Goal: Information Seeking & Learning: Check status

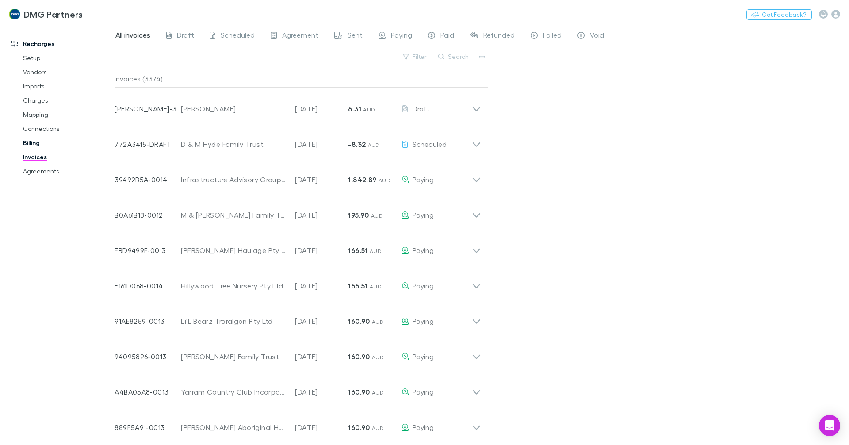
click at [27, 143] on link "Billing" at bounding box center [66, 143] width 105 height 14
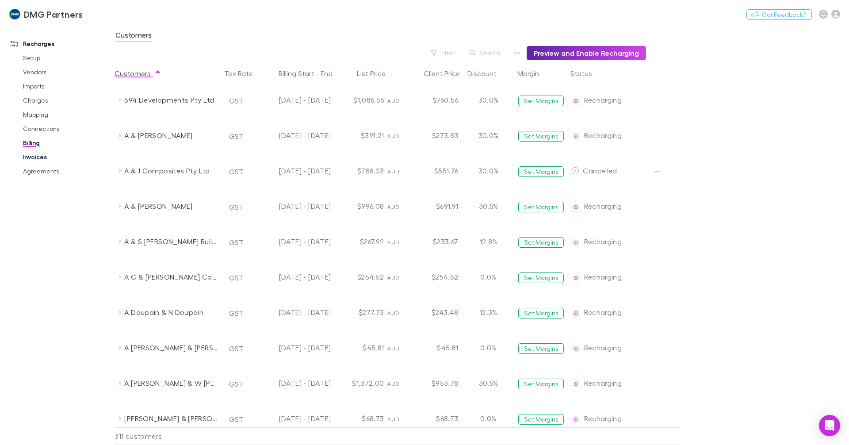
click at [29, 153] on link "Invoices" at bounding box center [66, 157] width 105 height 14
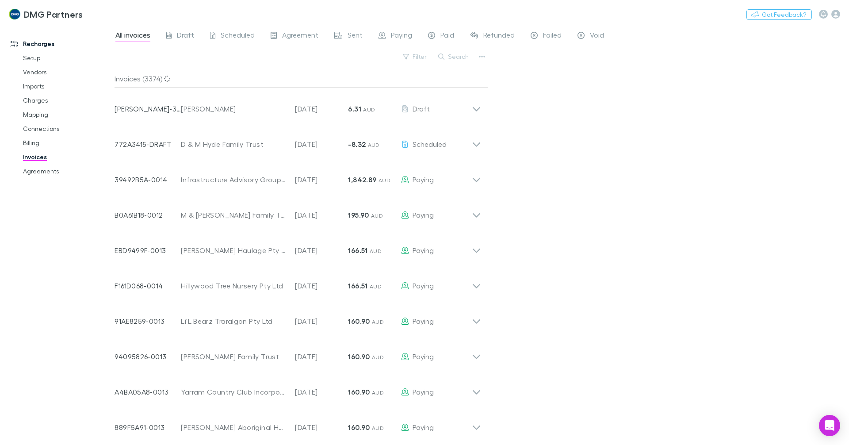
click at [463, 32] on div "All invoices Draft Scheduled Agreement Sent Paying Paid Refunded Failed Void" at bounding box center [362, 36] width 497 height 14
click at [452, 34] on span "Paid" at bounding box center [447, 35] width 14 height 11
click at [552, 34] on span "Failed" at bounding box center [552, 35] width 19 height 11
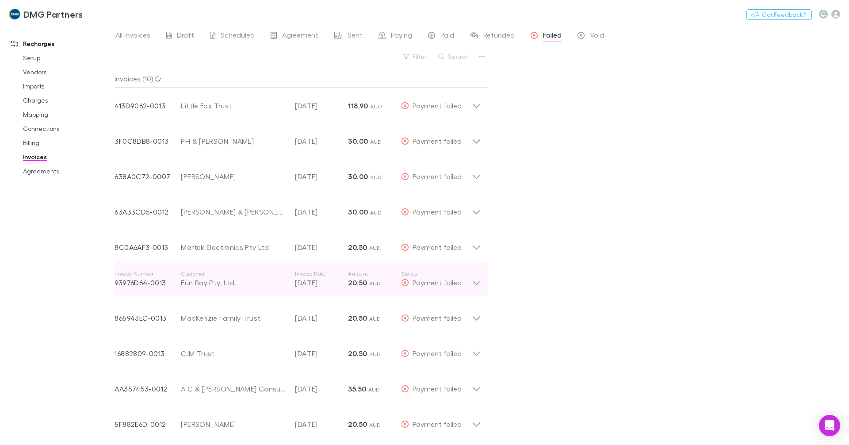
scroll to position [4, 0]
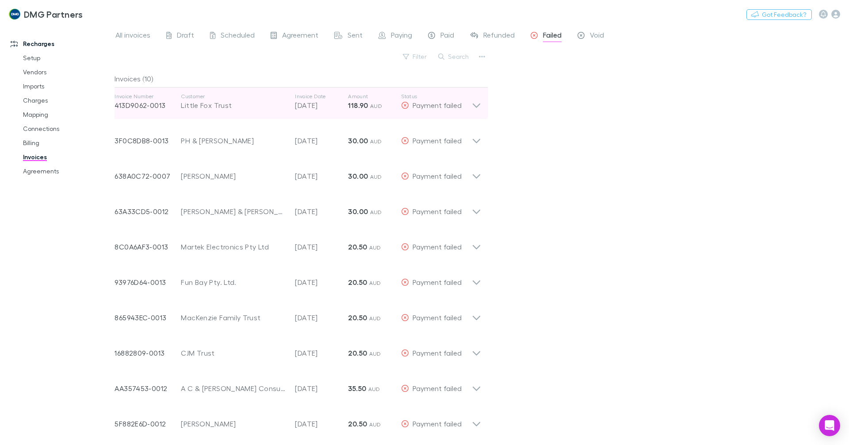
click at [474, 101] on icon at bounding box center [476, 102] width 9 height 18
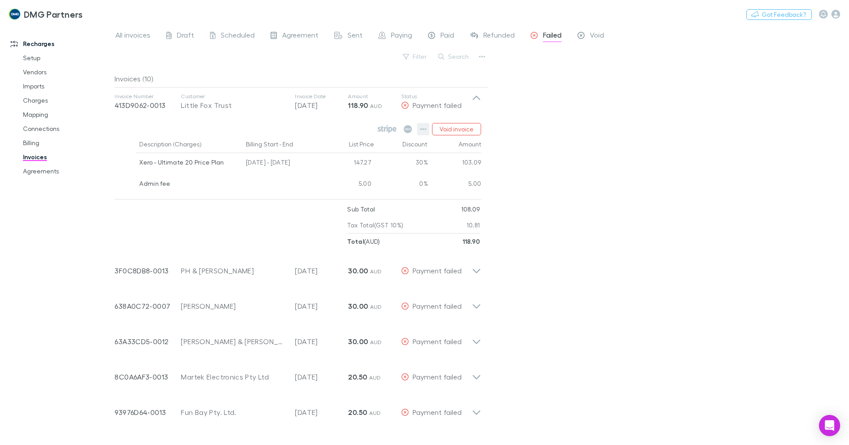
click at [423, 126] on icon "button" at bounding box center [423, 129] width 6 height 7
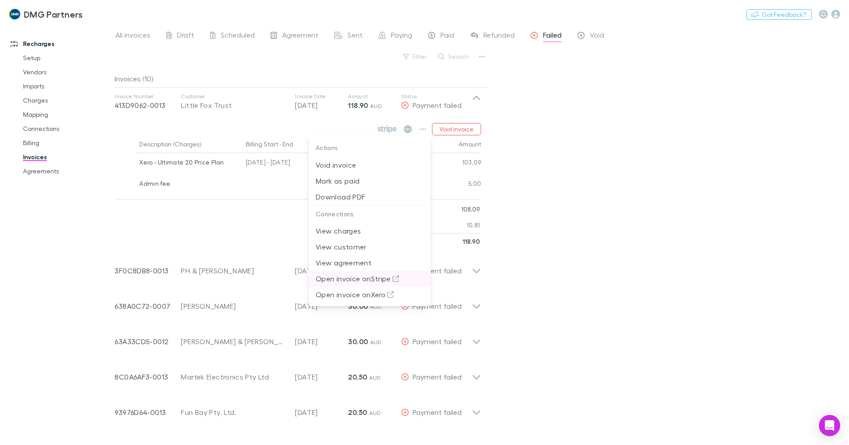
click at [392, 278] on p "Open invoice on Stripe" at bounding box center [369, 278] width 107 height 11
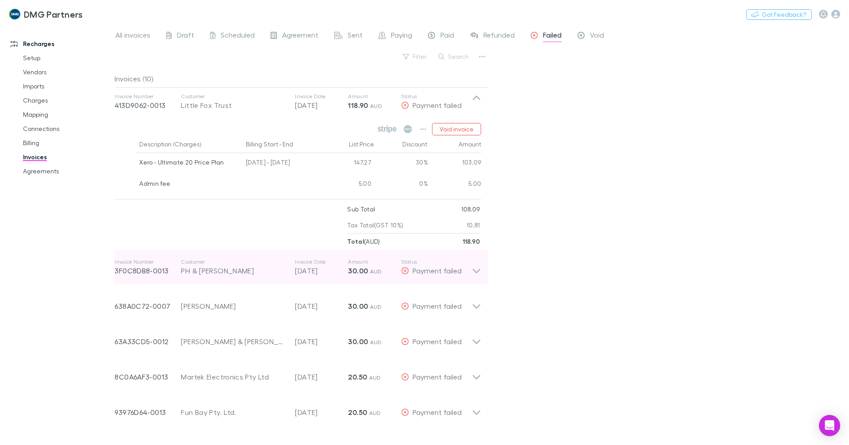
click at [477, 265] on icon at bounding box center [476, 267] width 9 height 18
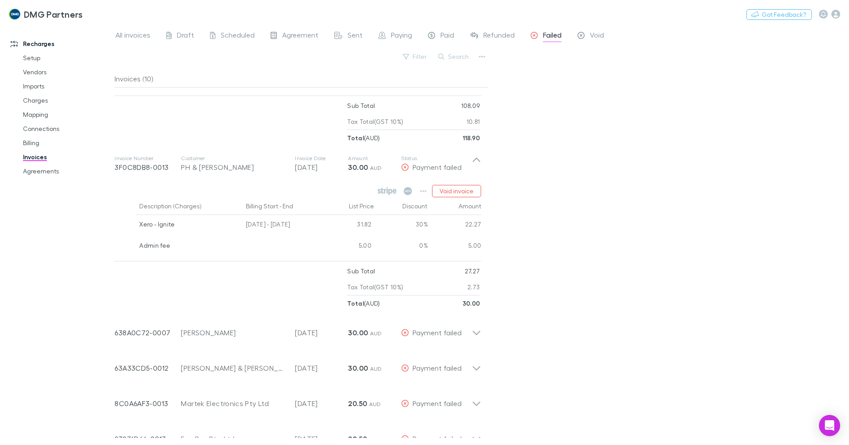
scroll to position [136, 0]
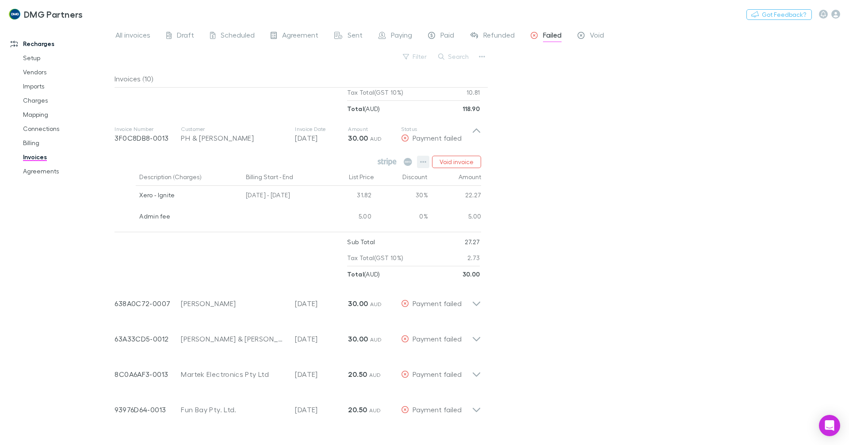
click at [423, 167] on button "button" at bounding box center [423, 162] width 12 height 12
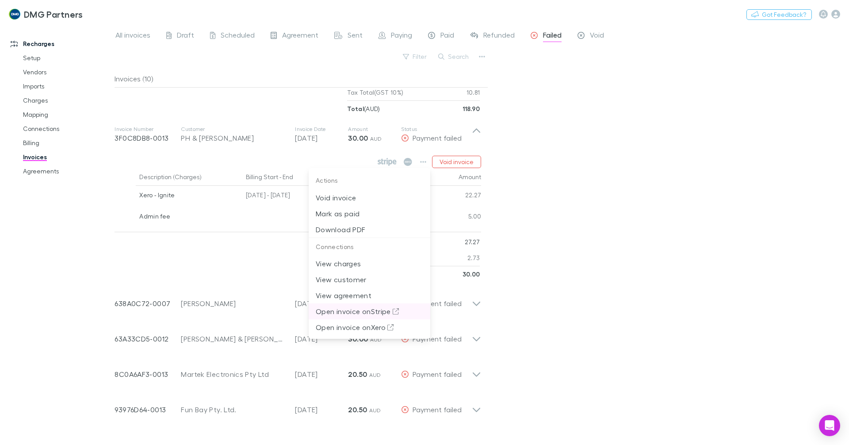
click at [389, 308] on p "Open invoice on Stripe" at bounding box center [369, 311] width 107 height 11
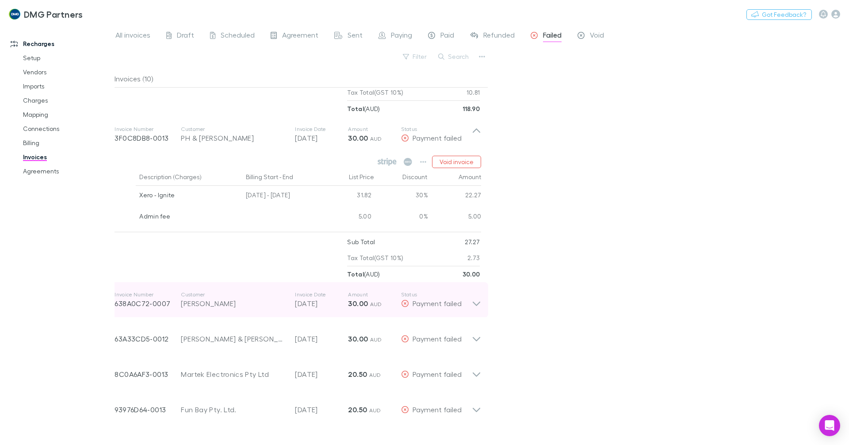
click at [476, 300] on icon at bounding box center [476, 300] width 9 height 18
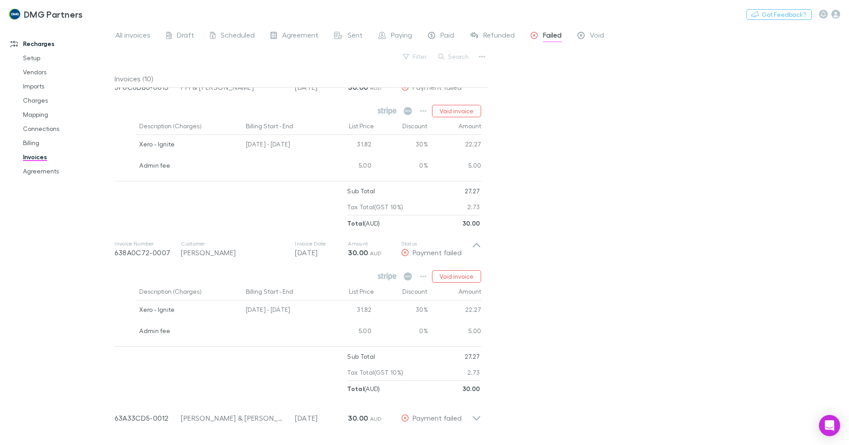
scroll to position [269, 0]
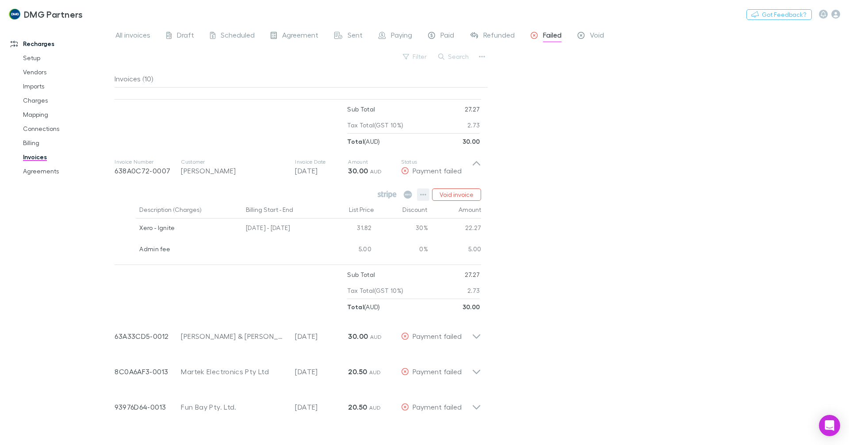
click at [418, 191] on button "button" at bounding box center [423, 194] width 12 height 12
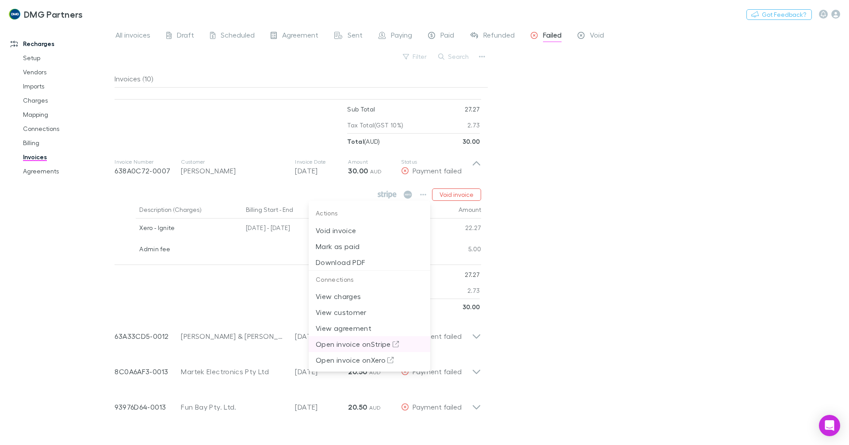
click at [366, 341] on p "Open invoice on Stripe" at bounding box center [369, 344] width 107 height 11
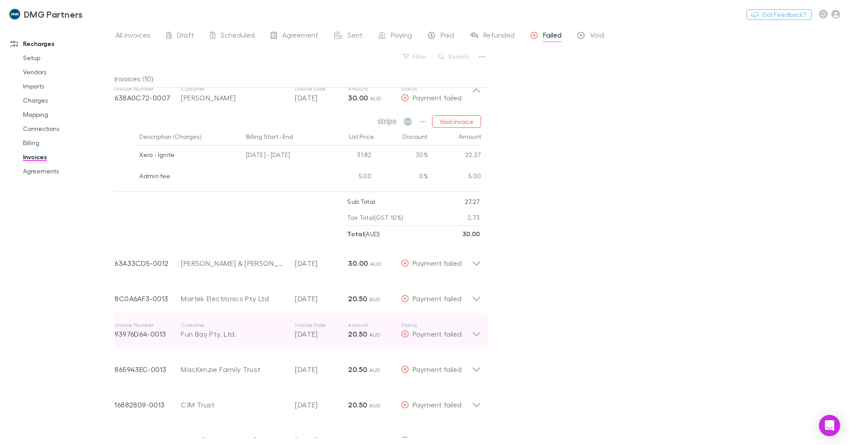
scroll to position [393, 0]
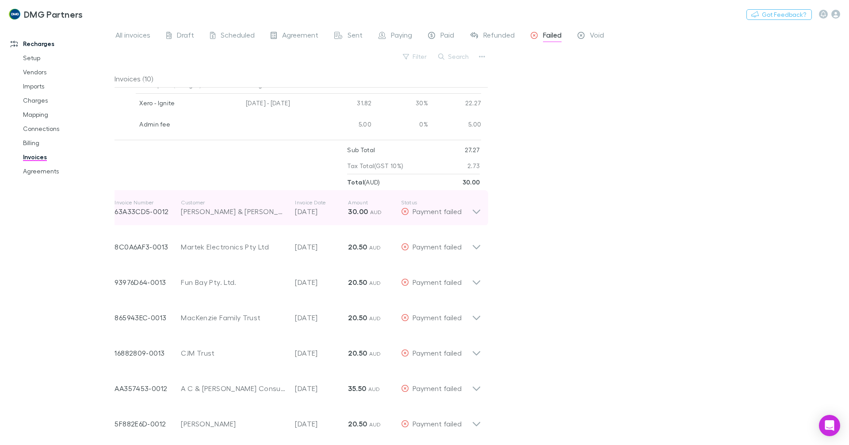
click at [478, 206] on icon at bounding box center [476, 208] width 9 height 18
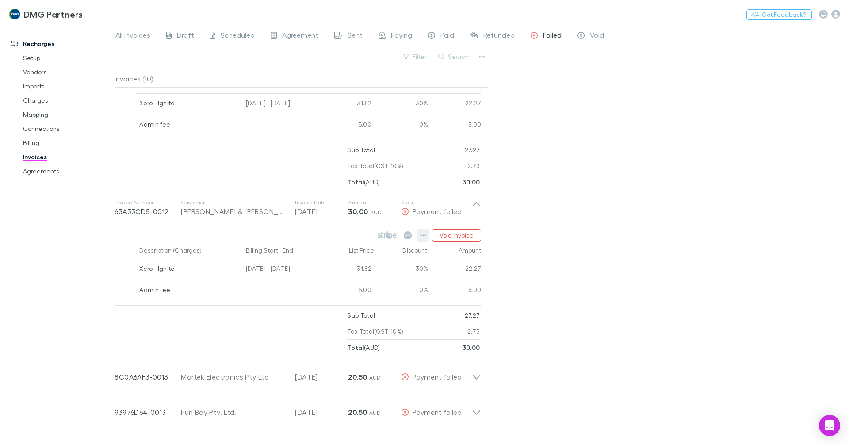
click at [421, 237] on icon "button" at bounding box center [423, 235] width 6 height 7
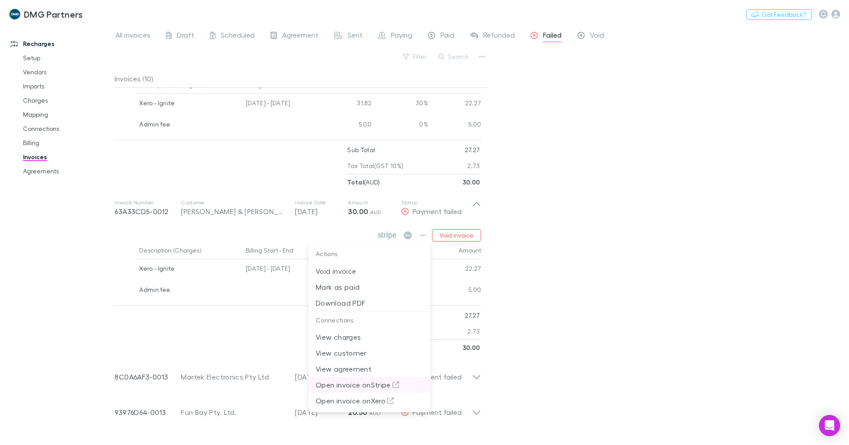
click at [394, 385] on icon at bounding box center [395, 384] width 6 height 6
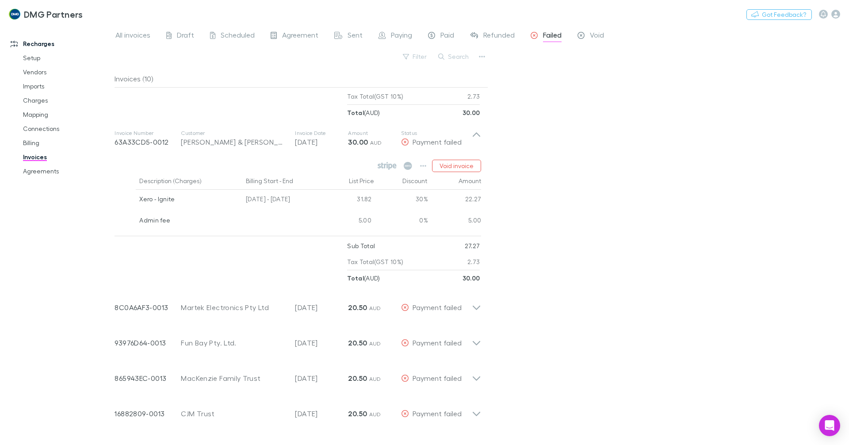
scroll to position [523, 0]
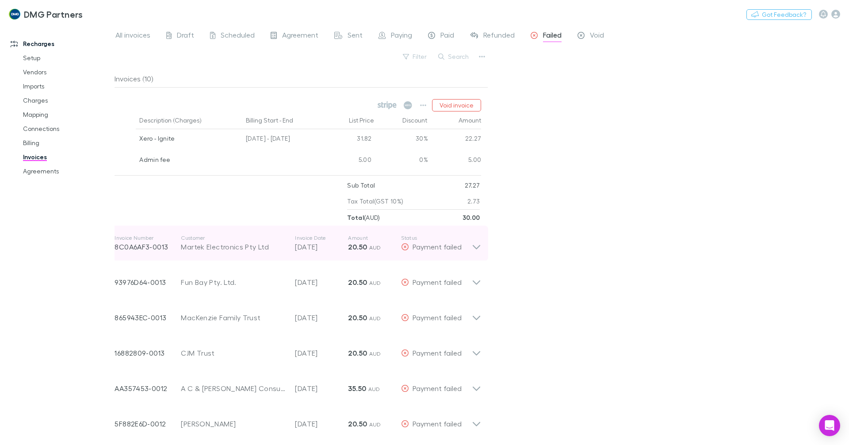
click at [477, 245] on icon at bounding box center [476, 243] width 9 height 18
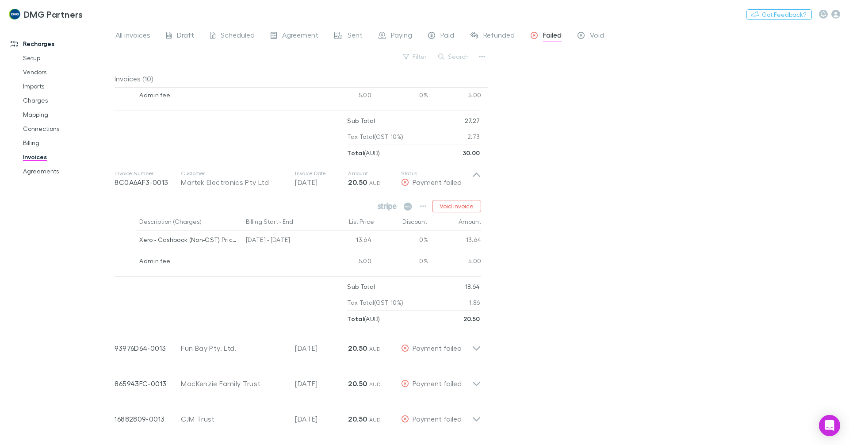
scroll to position [654, 0]
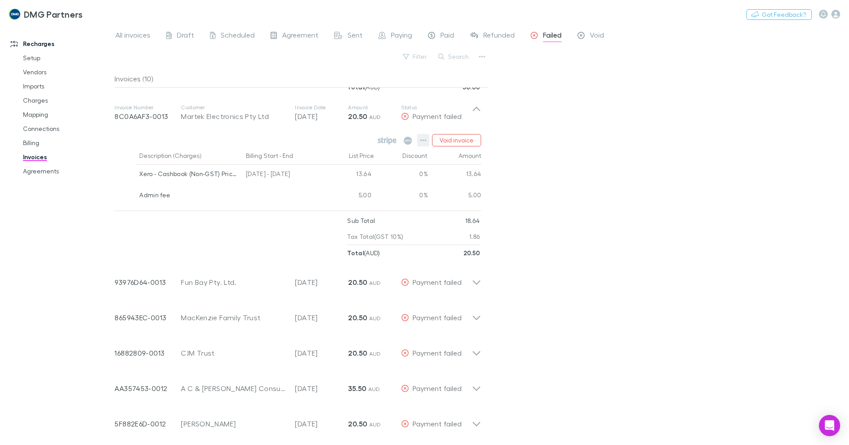
click at [425, 139] on icon "button" at bounding box center [423, 140] width 6 height 7
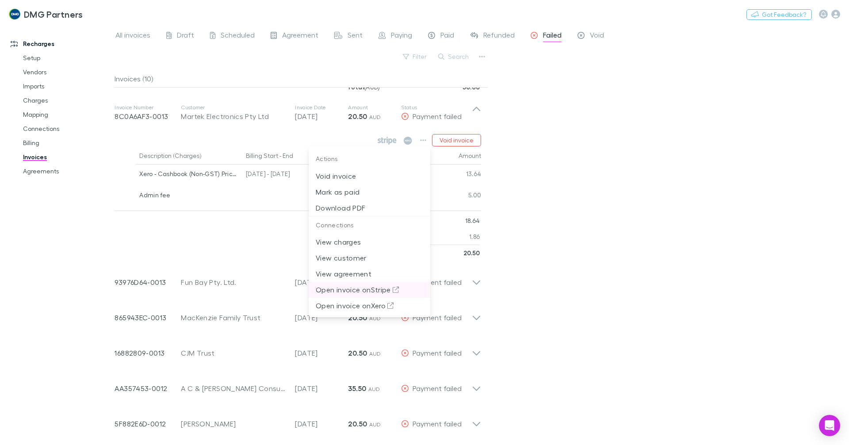
click at [364, 290] on p "Open invoice on Stripe" at bounding box center [369, 289] width 107 height 11
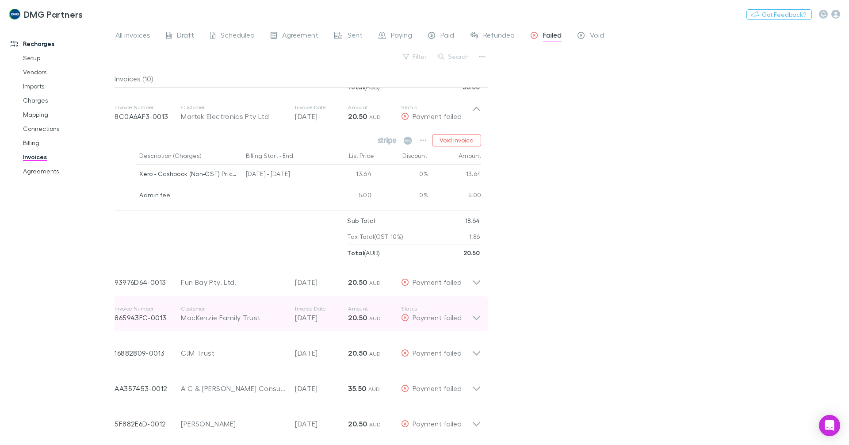
drag, startPoint x: 480, startPoint y: 287, endPoint x: 429, endPoint y: 311, distance: 55.8
click at [480, 287] on icon at bounding box center [476, 279] width 9 height 18
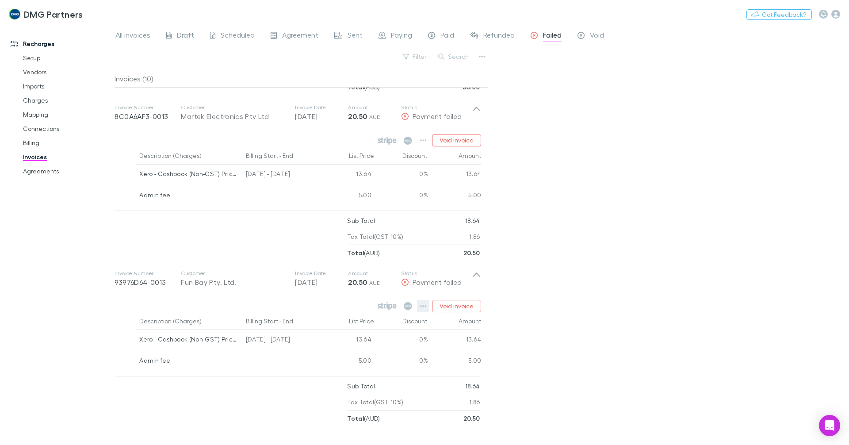
click at [423, 305] on icon "button" at bounding box center [423, 305] width 6 height 7
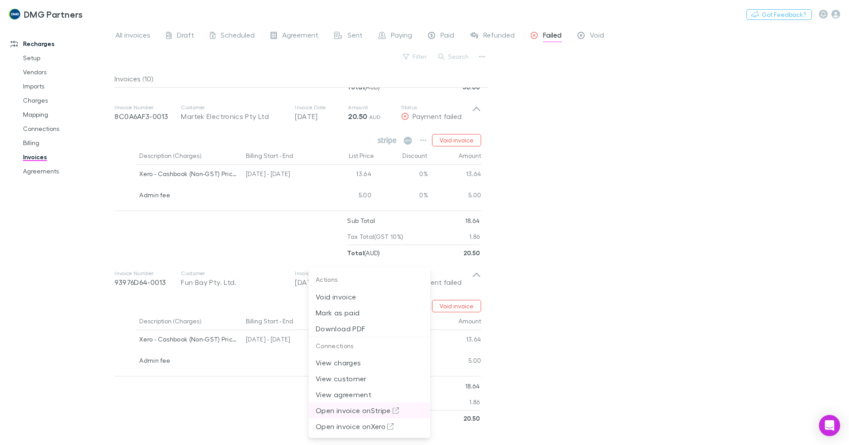
click at [370, 414] on p "Open invoice on Stripe" at bounding box center [369, 410] width 107 height 11
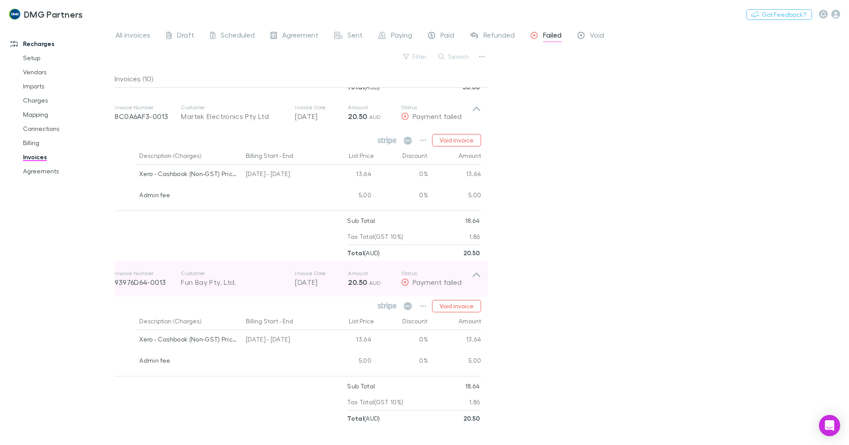
click at [482, 278] on div "Invoice Number 93976D64-0013 Customer Fun Bay Pty. Ltd. Invoice Date [DATE] Amo…" at bounding box center [297, 278] width 381 height 35
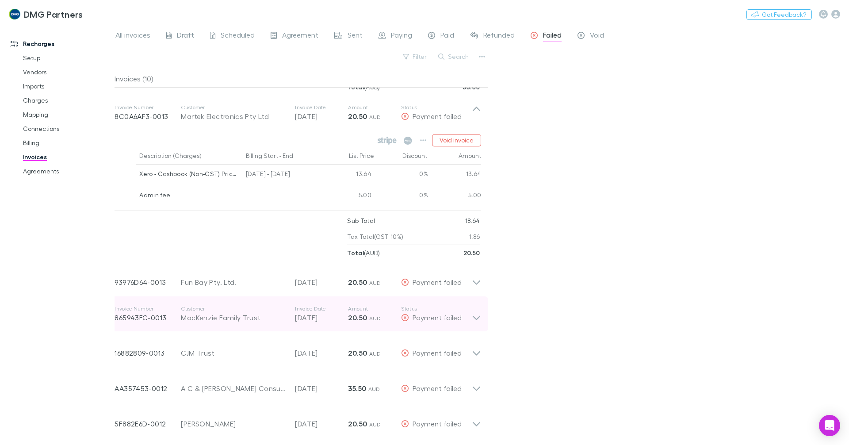
click at [472, 318] on icon at bounding box center [476, 314] width 9 height 18
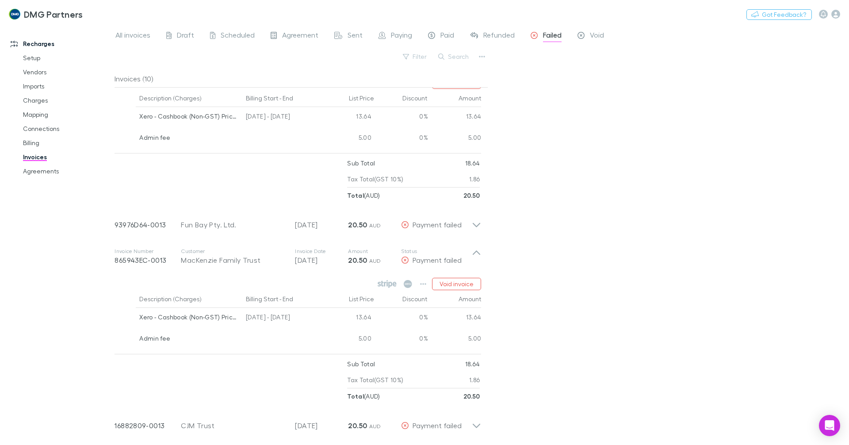
scroll to position [784, 0]
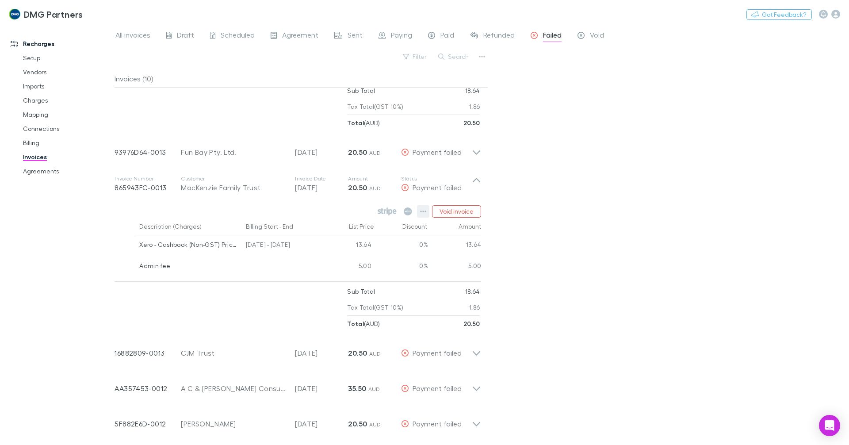
click at [424, 209] on icon "button" at bounding box center [423, 211] width 6 height 7
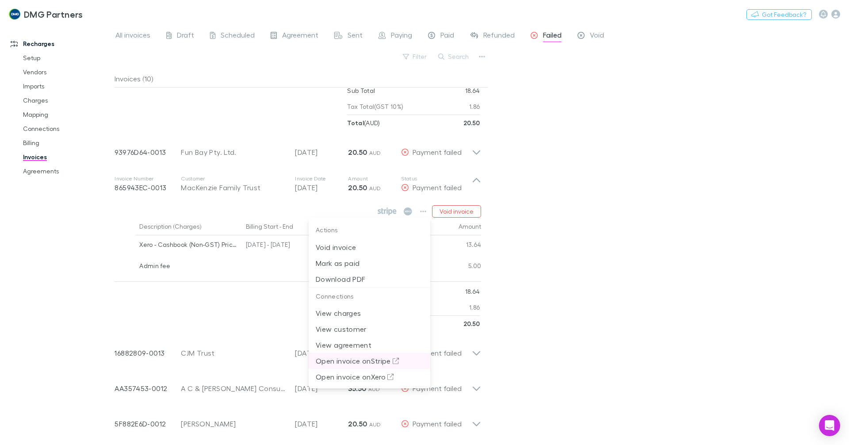
click at [369, 355] on li "Open invoice on Stripe" at bounding box center [369, 361] width 122 height 16
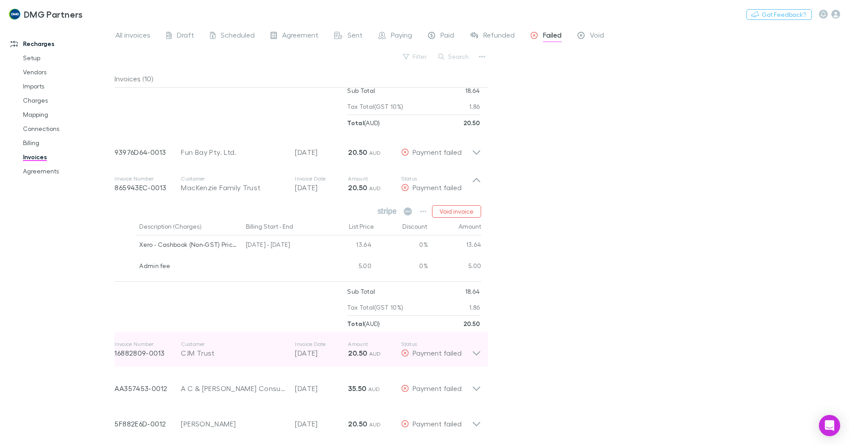
click at [475, 351] on icon at bounding box center [476, 349] width 9 height 18
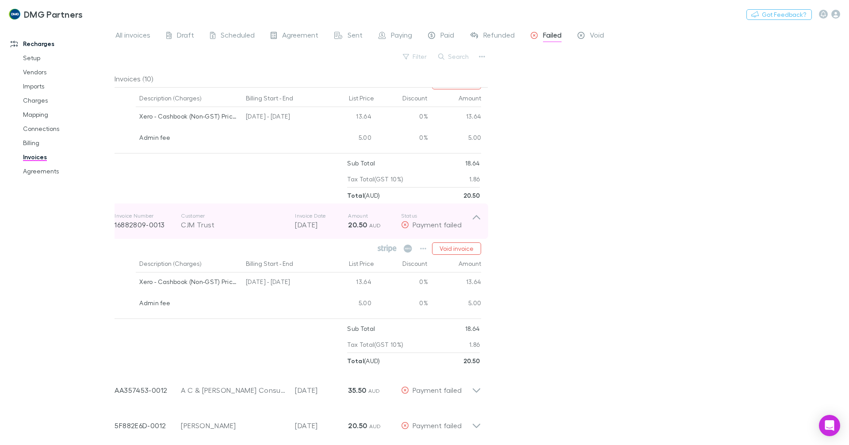
scroll to position [914, 0]
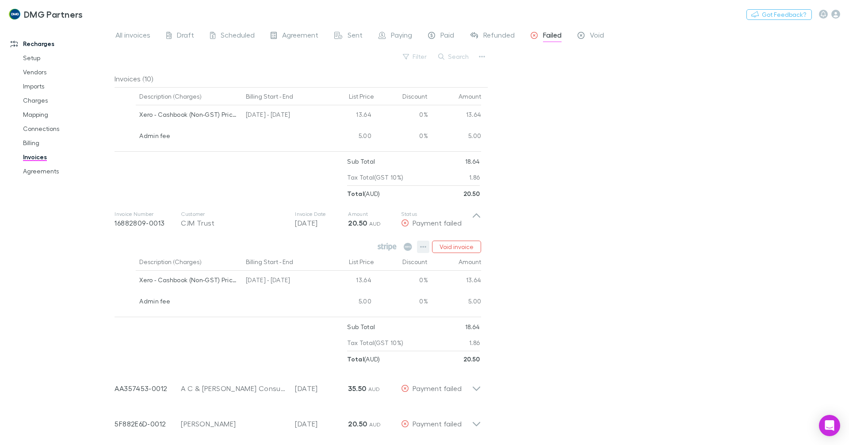
click at [425, 247] on icon "button" at bounding box center [423, 246] width 6 height 7
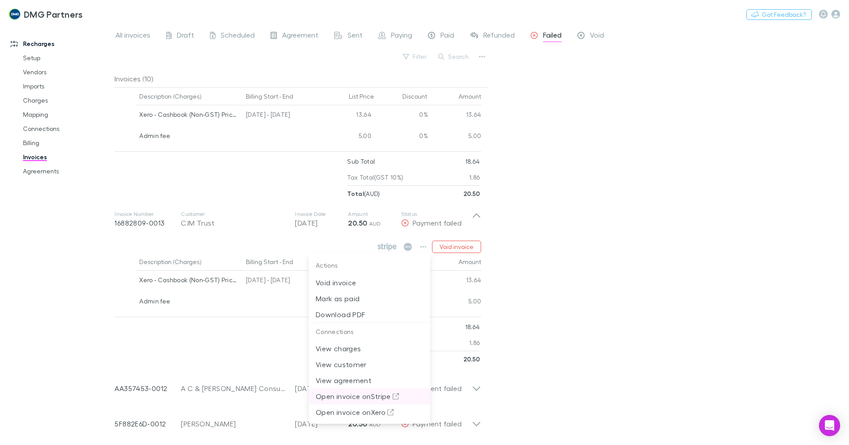
click at [373, 391] on p "Open invoice on Stripe" at bounding box center [369, 396] width 107 height 11
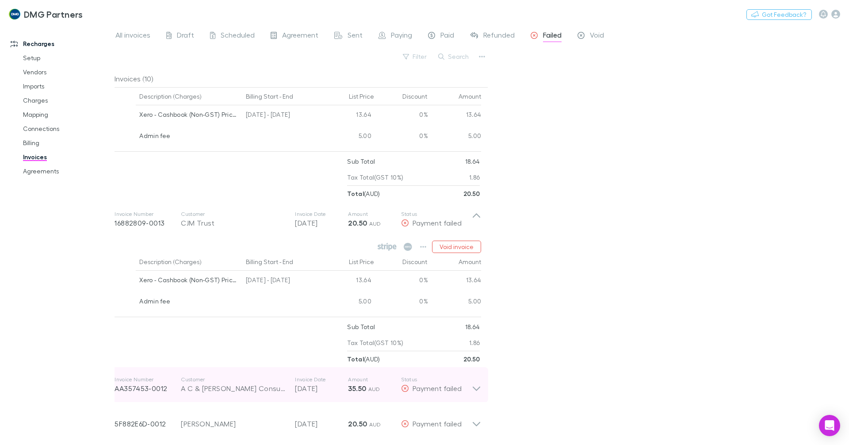
click at [474, 381] on icon at bounding box center [476, 385] width 9 height 18
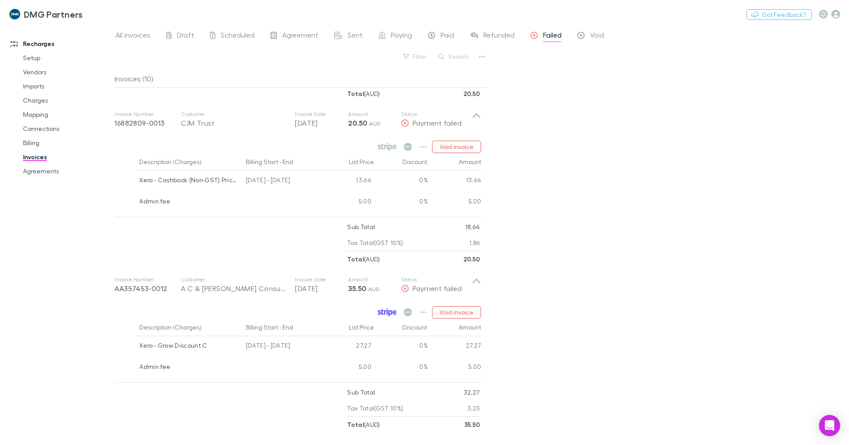
scroll to position [1043, 0]
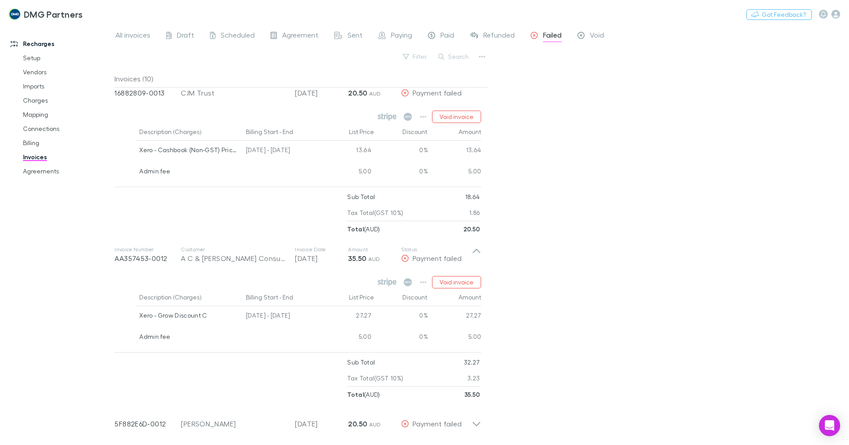
click at [417, 281] on div "Void invoice" at bounding box center [428, 282] width 106 height 12
click at [421, 282] on icon "button" at bounding box center [423, 281] width 6 height 7
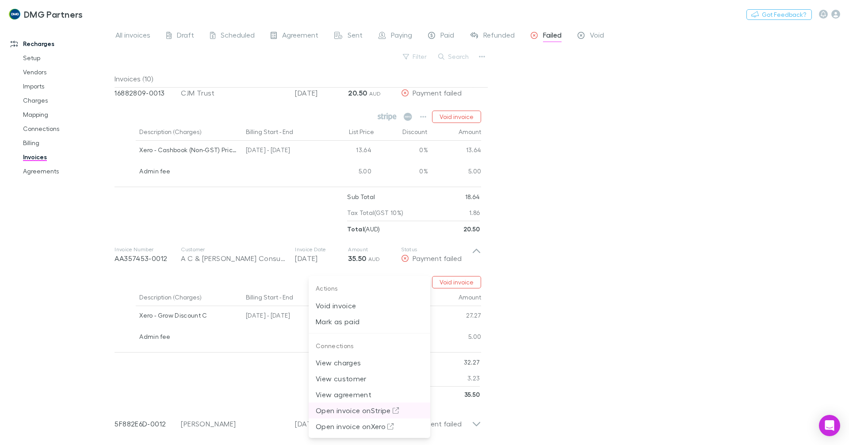
click at [389, 412] on p "Open invoice on Stripe" at bounding box center [369, 410] width 107 height 11
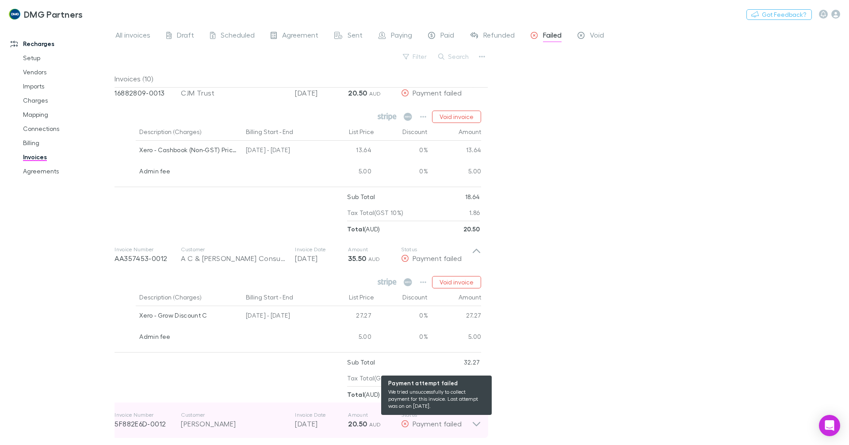
click at [467, 420] on div "Payment failed" at bounding box center [436, 423] width 71 height 11
click at [477, 421] on icon at bounding box center [476, 420] width 9 height 18
click at [475, 421] on icon at bounding box center [476, 420] width 9 height 18
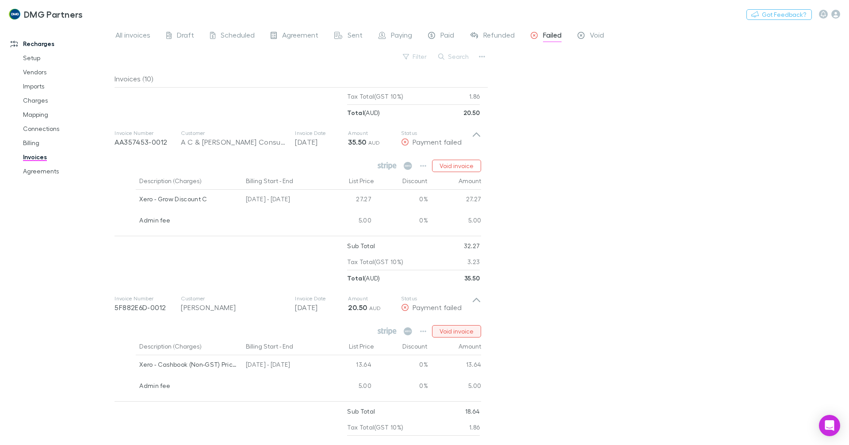
scroll to position [1173, 0]
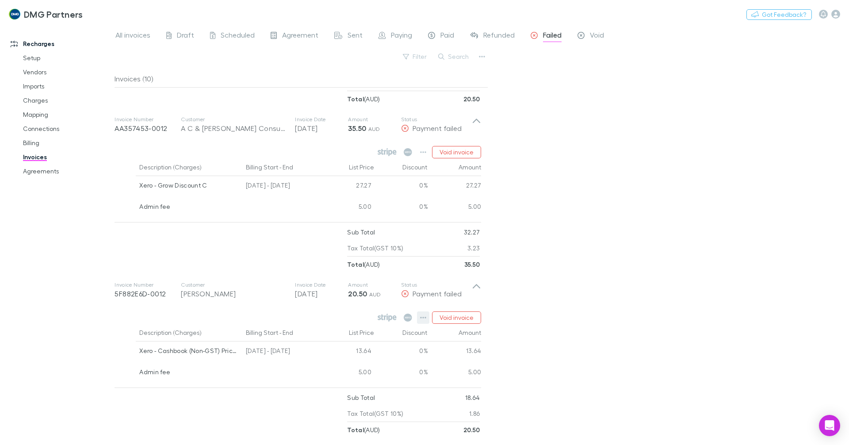
click at [423, 318] on icon "button" at bounding box center [423, 317] width 6 height 7
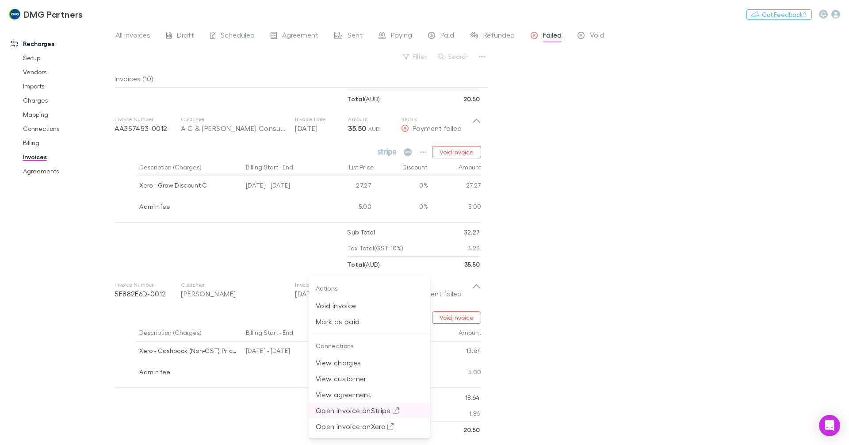
click at [375, 406] on p "Open invoice on Stripe" at bounding box center [369, 410] width 107 height 11
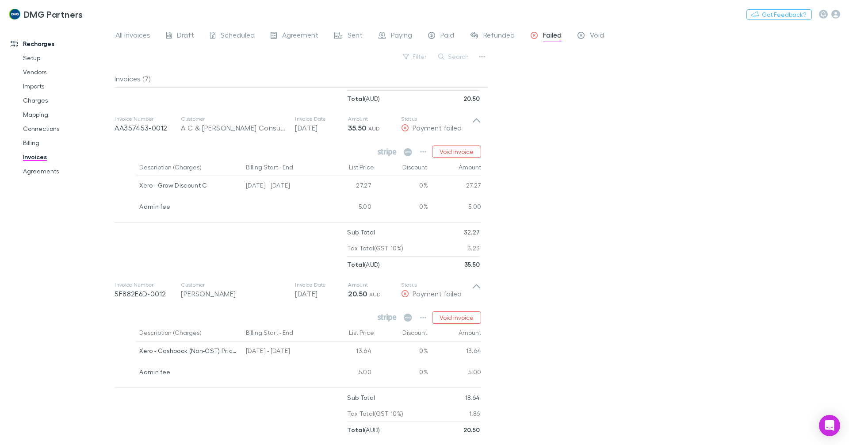
scroll to position [678, 0]
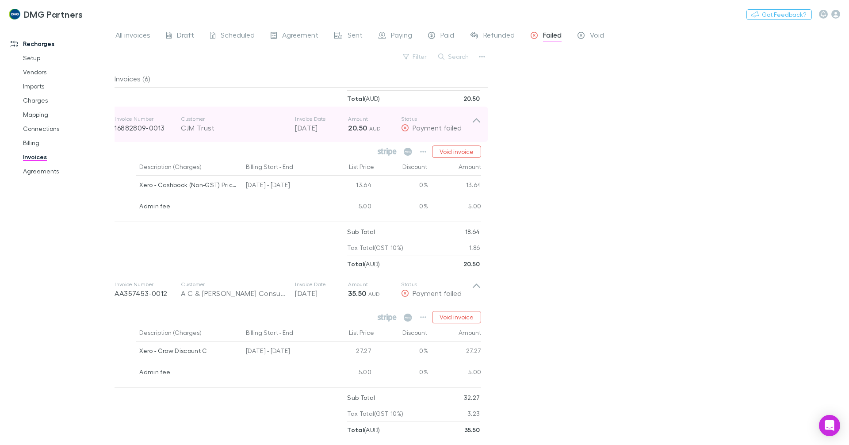
click at [472, 114] on div "Invoice Number 16882809-0013 Customer CJM Trust Invoice Date [DATE] Amount 20.5…" at bounding box center [297, 124] width 381 height 35
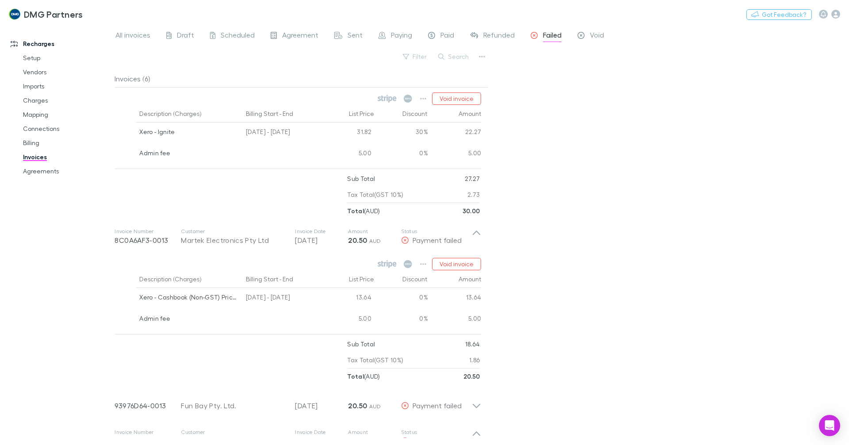
scroll to position [0, 0]
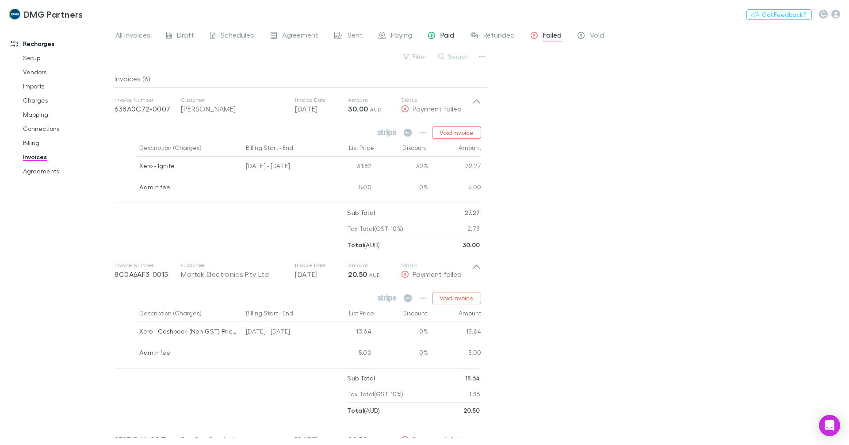
click at [448, 36] on span "Paid" at bounding box center [447, 35] width 14 height 11
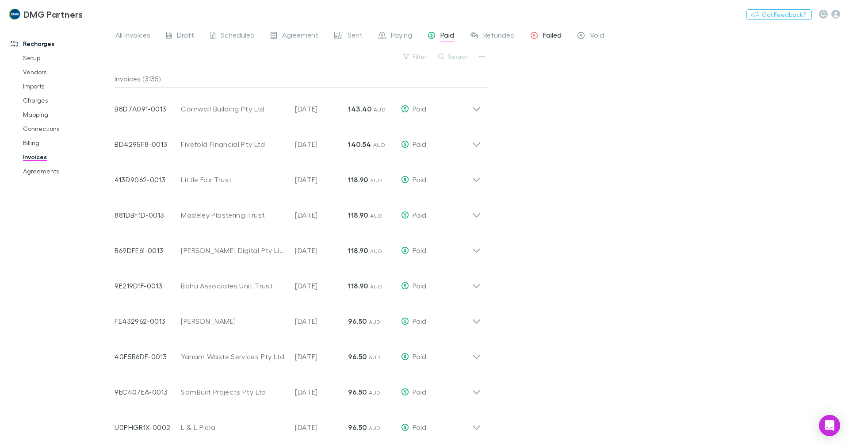
click at [545, 33] on span "Failed" at bounding box center [552, 35] width 19 height 11
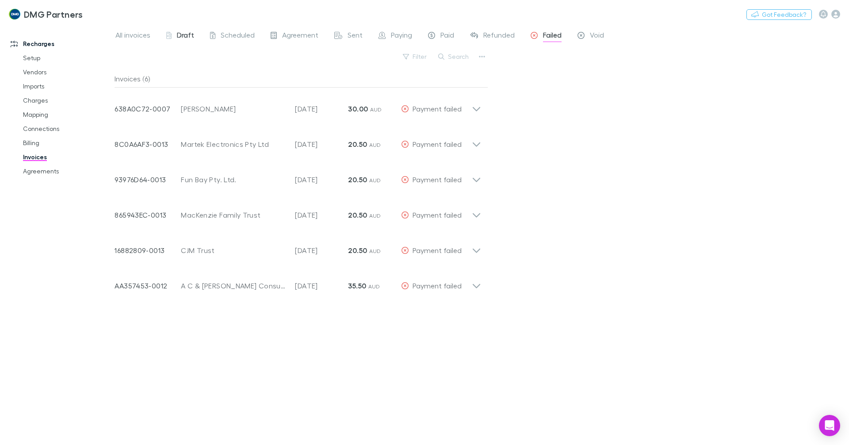
click at [178, 33] on span "Draft" at bounding box center [185, 35] width 17 height 11
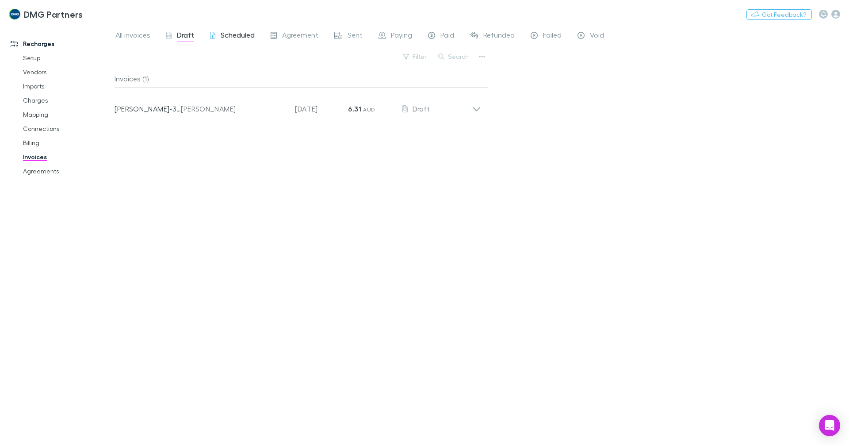
click at [239, 36] on span "Scheduled" at bounding box center [238, 35] width 34 height 11
click at [182, 28] on div "DMG Partners Nothing Got Feedback?" at bounding box center [424, 14] width 849 height 28
drag, startPoint x: 293, startPoint y: 33, endPoint x: 304, endPoint y: 29, distance: 10.9
click at [295, 32] on span "Agreement" at bounding box center [300, 35] width 36 height 11
click at [361, 30] on link "Sent" at bounding box center [348, 36] width 30 height 14
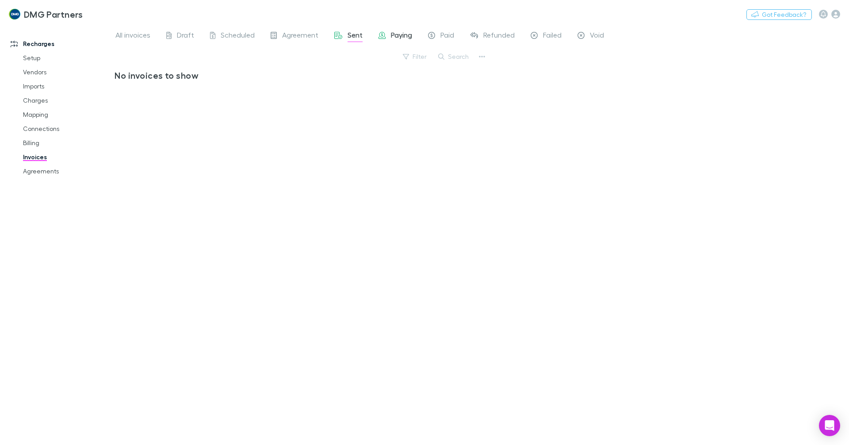
click at [395, 35] on span "Paying" at bounding box center [401, 35] width 21 height 11
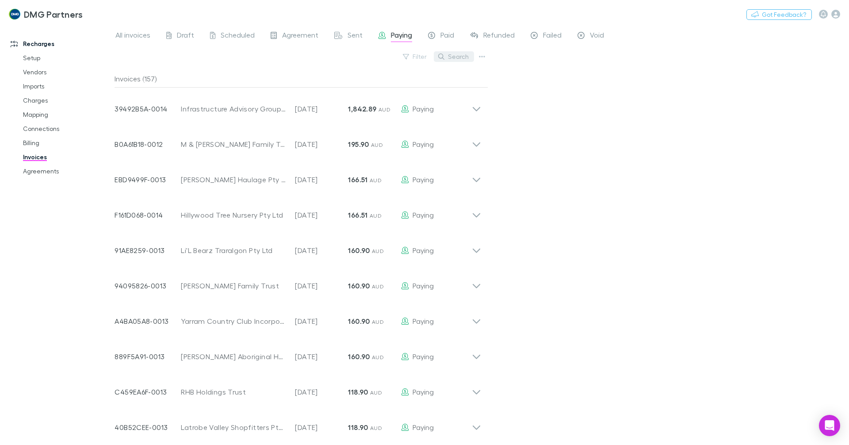
click at [453, 54] on button "Search" at bounding box center [454, 56] width 40 height 11
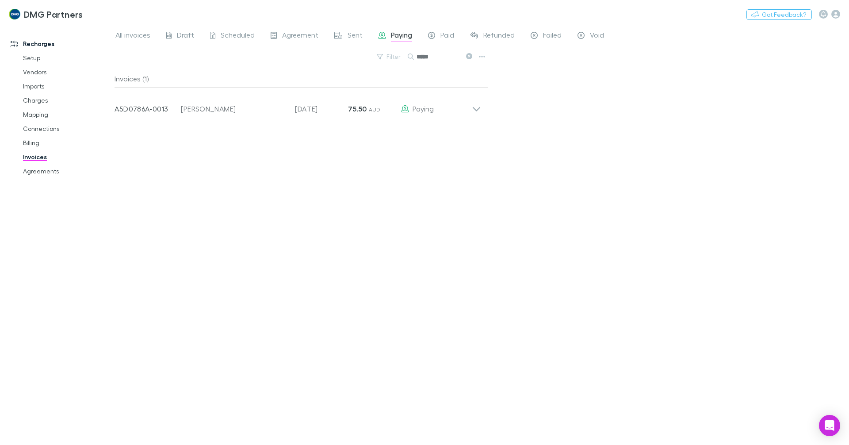
type input "*****"
drag, startPoint x: 467, startPoint y: 56, endPoint x: 639, endPoint y: 442, distance: 422.6
click at [467, 57] on icon at bounding box center [469, 56] width 6 height 6
